Goal: Navigation & Orientation: Find specific page/section

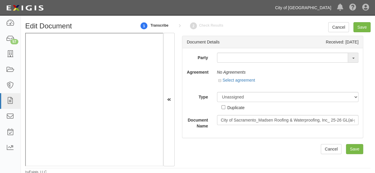
click at [310, 10] on link "City of [GEOGRAPHIC_DATA]" at bounding box center [303, 8] width 62 height 12
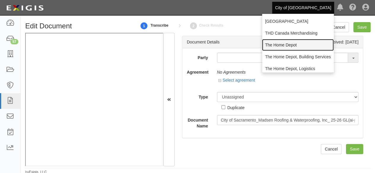
drag, startPoint x: 275, startPoint y: 47, endPoint x: 247, endPoint y: 37, distance: 29.4
click at [275, 47] on link "The Home Depot" at bounding box center [298, 45] width 72 height 12
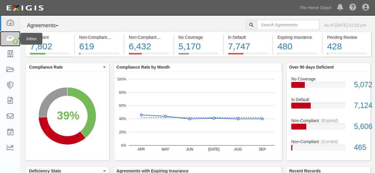
click at [11, 38] on icon at bounding box center [10, 39] width 8 height 7
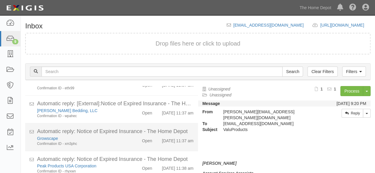
scroll to position [23, 0]
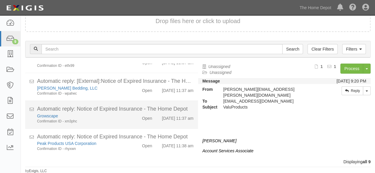
scroll to position [178, 0]
